Goal: Task Accomplishment & Management: Use online tool/utility

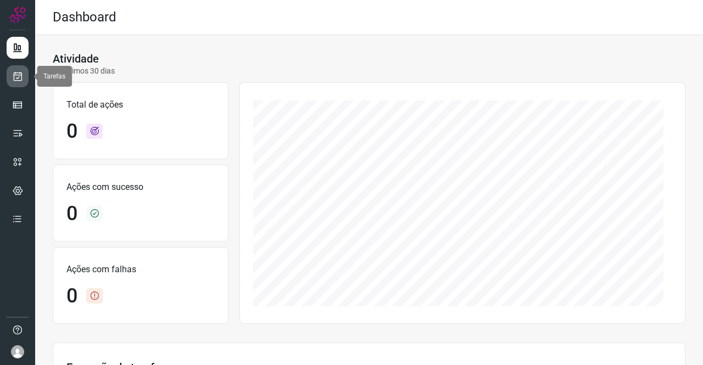
click at [11, 78] on link at bounding box center [18, 76] width 22 height 22
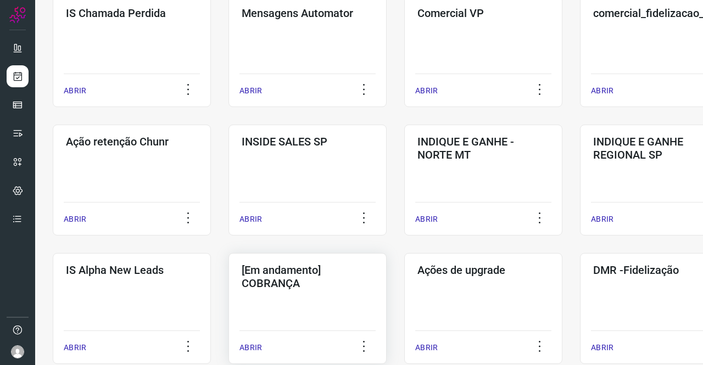
click at [296, 268] on h3 "[Em andamento] COBRANÇA" at bounding box center [308, 277] width 132 height 26
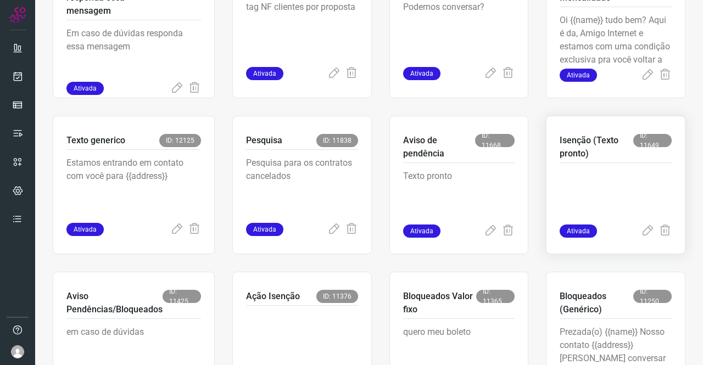
scroll to position [668, 0]
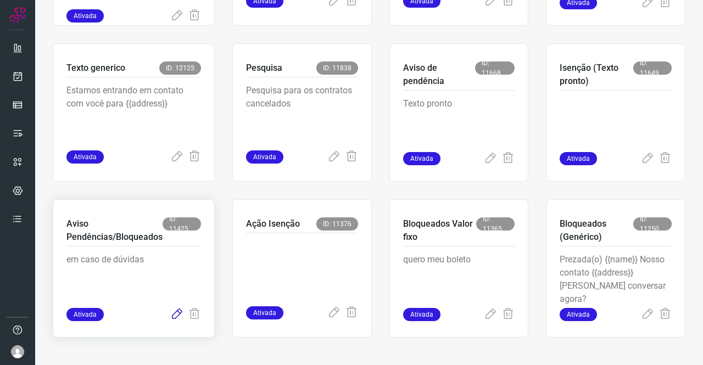
click at [177, 314] on icon at bounding box center [176, 314] width 13 height 13
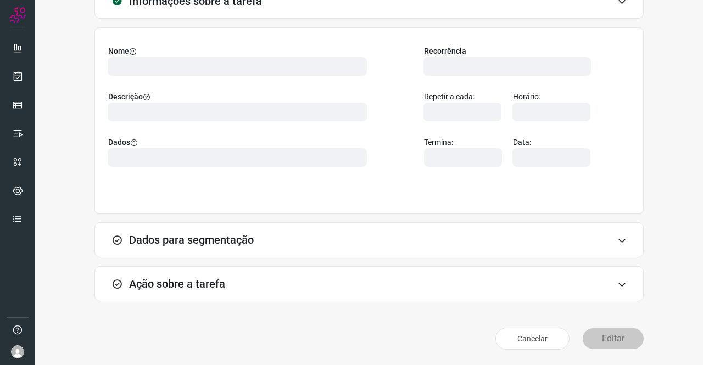
scroll to position [63, 0]
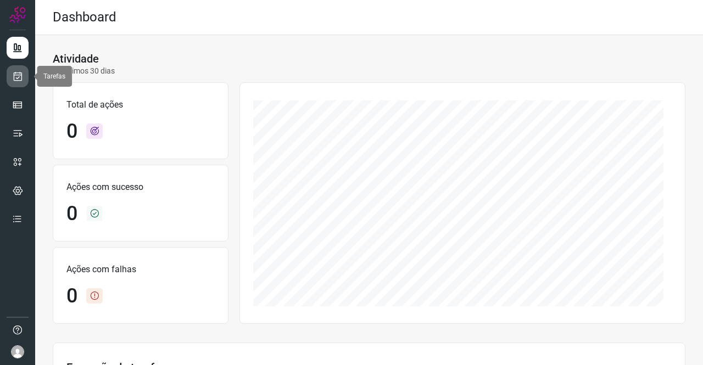
click at [24, 81] on link at bounding box center [18, 76] width 22 height 22
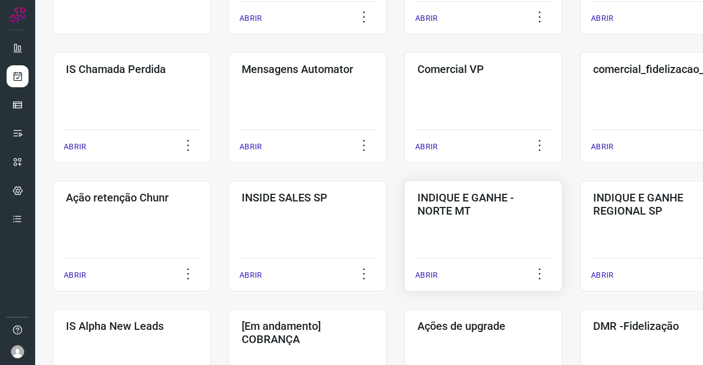
scroll to position [220, 0]
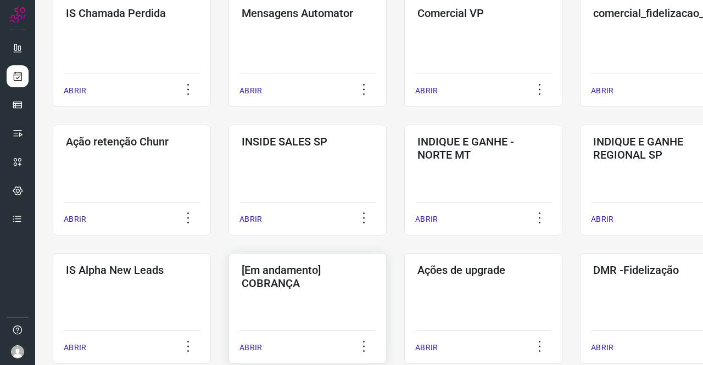
click at [313, 264] on h3 "[Em andamento] COBRANÇA" at bounding box center [308, 277] width 132 height 26
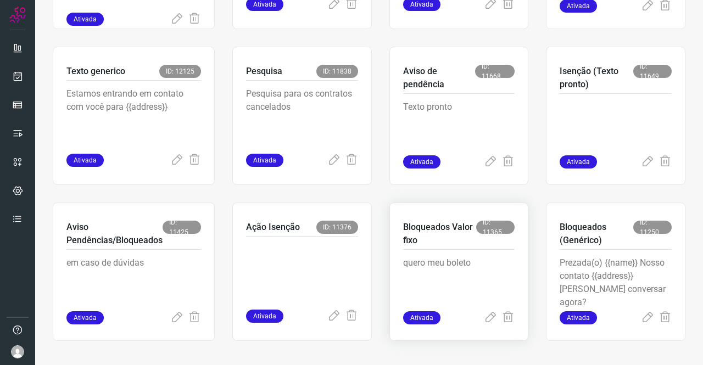
scroll to position [668, 0]
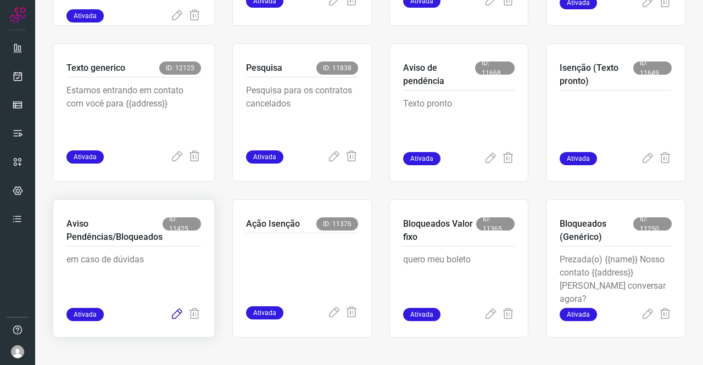
click at [181, 314] on icon at bounding box center [176, 314] width 13 height 13
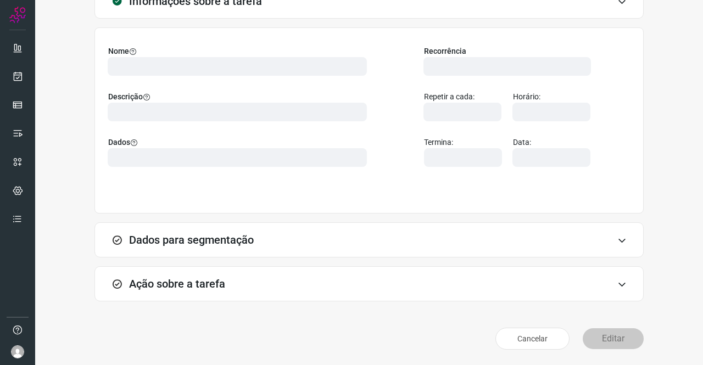
scroll to position [63, 0]
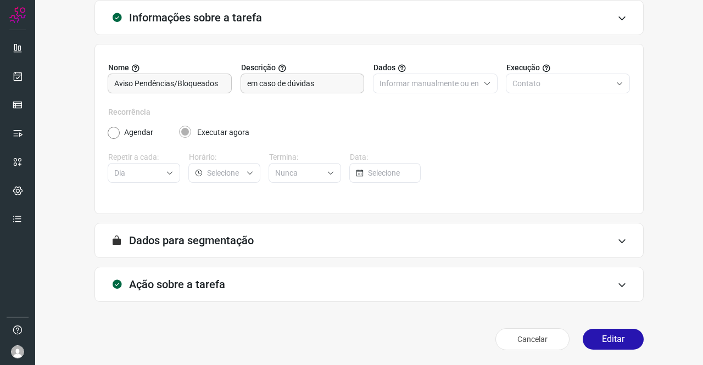
click at [177, 284] on h3 "Ação sobre a tarefa" at bounding box center [177, 284] width 96 height 13
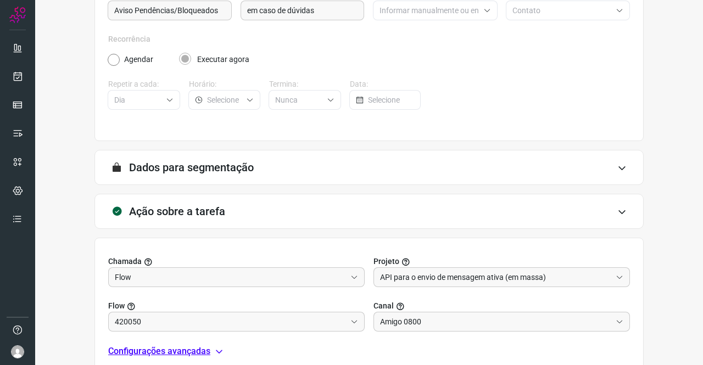
scroll to position [228, 0]
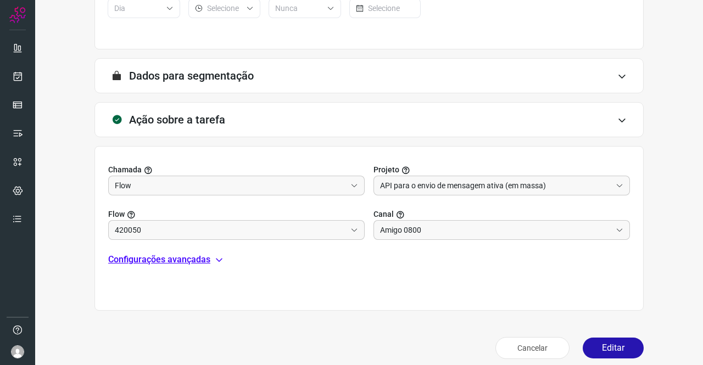
click at [180, 258] on p "Configurações avançadas" at bounding box center [159, 259] width 102 height 13
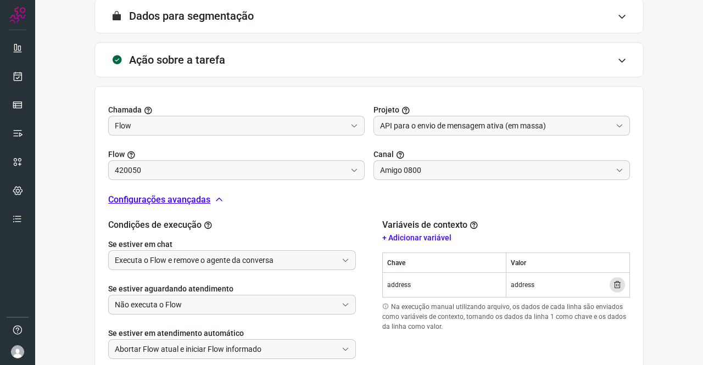
scroll to position [338, 0]
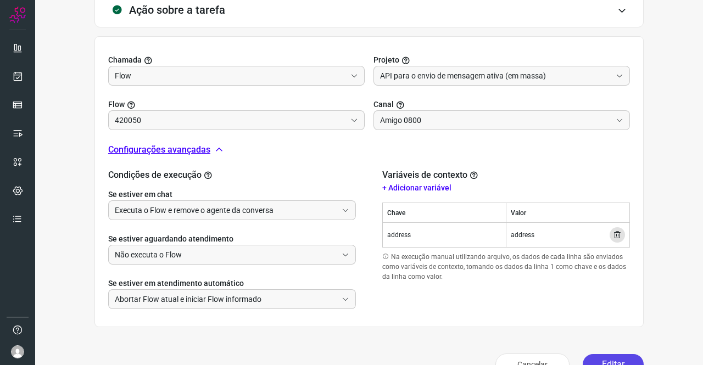
click at [603, 360] on button "Editar" at bounding box center [613, 364] width 61 height 21
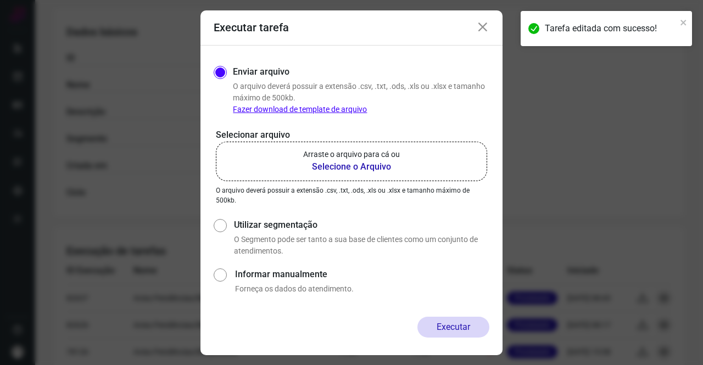
click at [321, 157] on p "Arraste o arquivo para cá ou" at bounding box center [351, 155] width 97 height 12
click at [0, 0] on input "Arraste o arquivo para cá ou Selecione o Arquivo" at bounding box center [0, 0] width 0 height 0
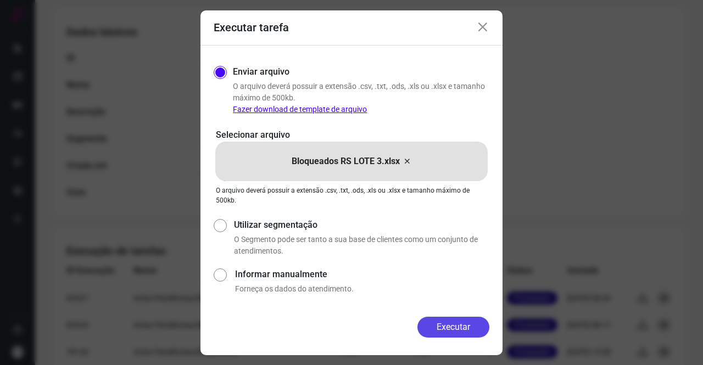
click at [453, 323] on button "Executar" at bounding box center [454, 327] width 72 height 21
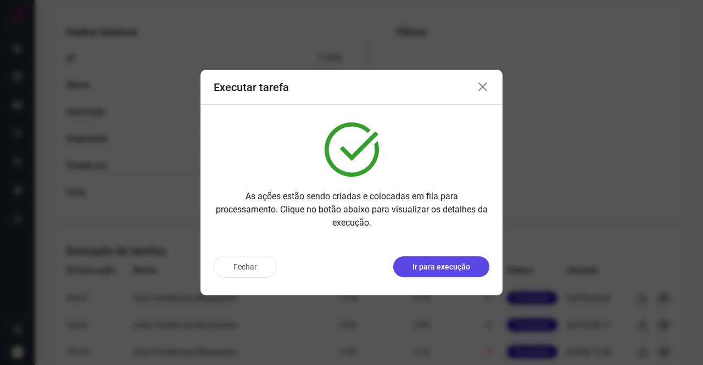
click at [453, 263] on p "Ir para execução" at bounding box center [442, 268] width 58 height 12
